Goal: Find specific page/section: Find specific page/section

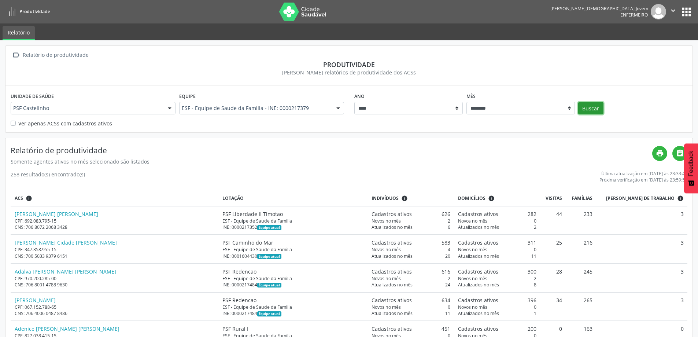
drag, startPoint x: 595, startPoint y: 108, endPoint x: 321, endPoint y: 257, distance: 312.1
click at [594, 108] on button "Buscar" at bounding box center [590, 108] width 25 height 12
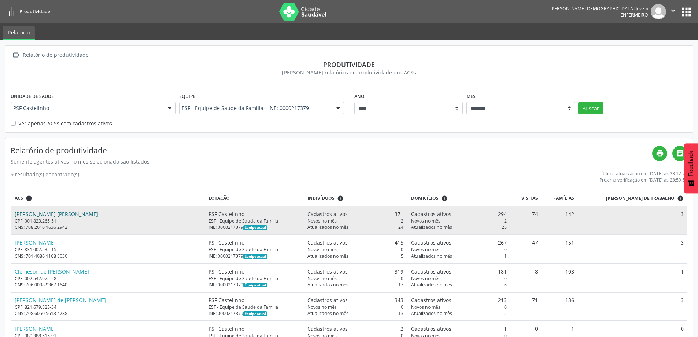
click at [63, 213] on link "[PERSON_NAME] [PERSON_NAME]" at bounding box center [57, 213] width 84 height 7
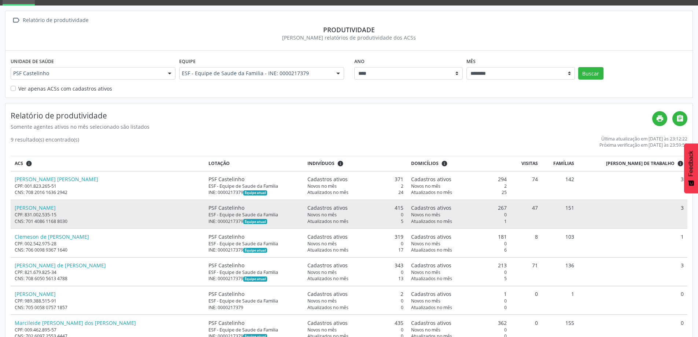
scroll to position [37, 0]
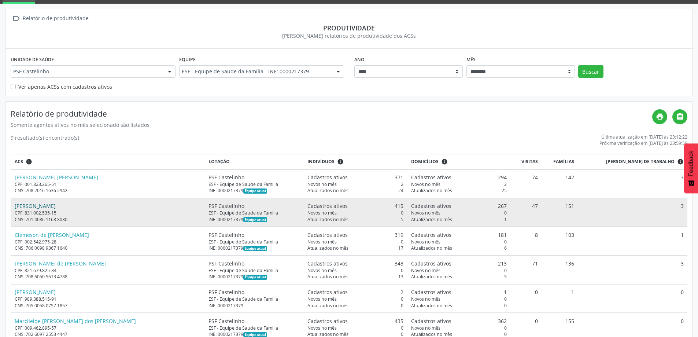
click at [56, 206] on link "[PERSON_NAME]" at bounding box center [35, 205] width 41 height 7
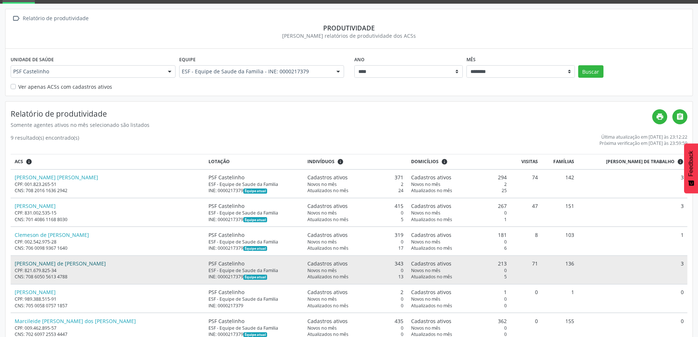
click at [60, 262] on link "[PERSON_NAME] de [PERSON_NAME]" at bounding box center [60, 263] width 91 height 7
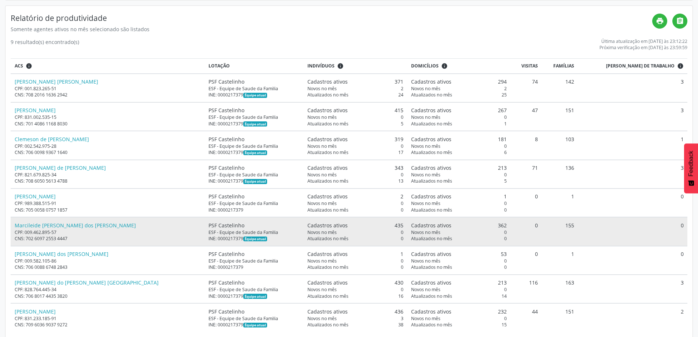
scroll to position [143, 0]
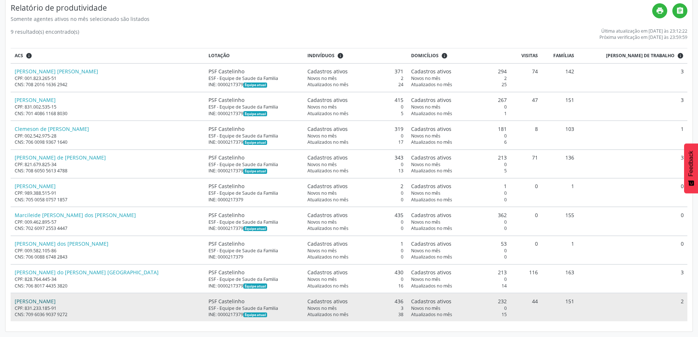
click at [56, 300] on link "[PERSON_NAME]" at bounding box center [35, 301] width 41 height 7
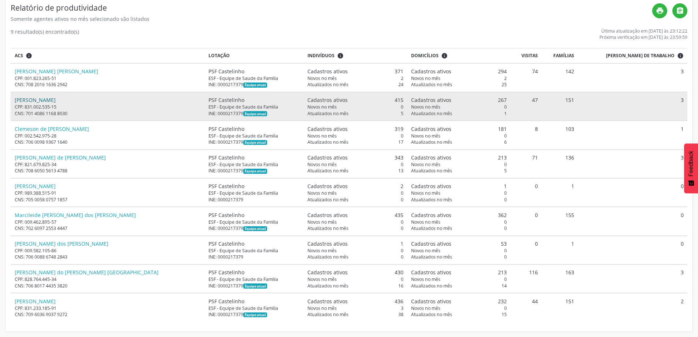
click at [56, 99] on link "[PERSON_NAME]" at bounding box center [35, 99] width 41 height 7
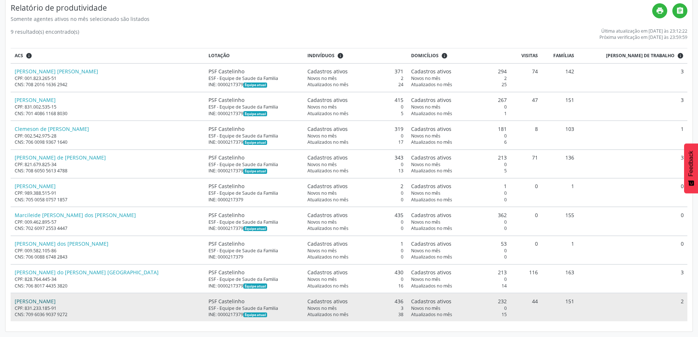
click at [54, 302] on link "[PERSON_NAME]" at bounding box center [35, 301] width 41 height 7
